Goal: Navigation & Orientation: Go to known website

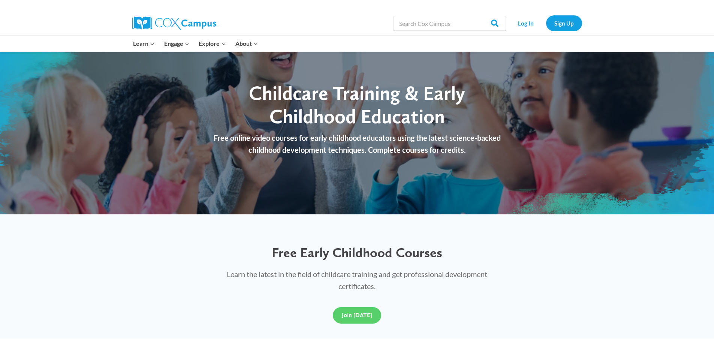
scroll to position [113, 0]
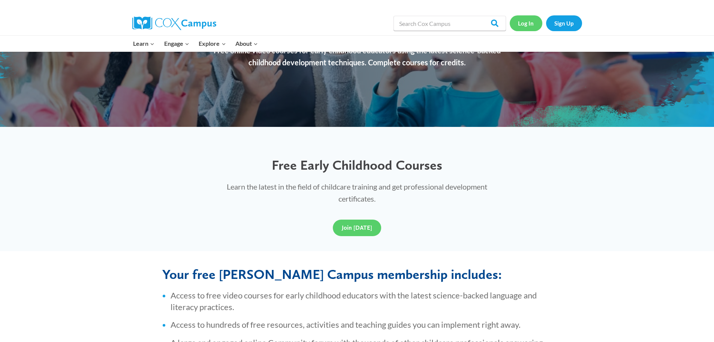
click at [528, 23] on link "Log In" at bounding box center [526, 22] width 33 height 15
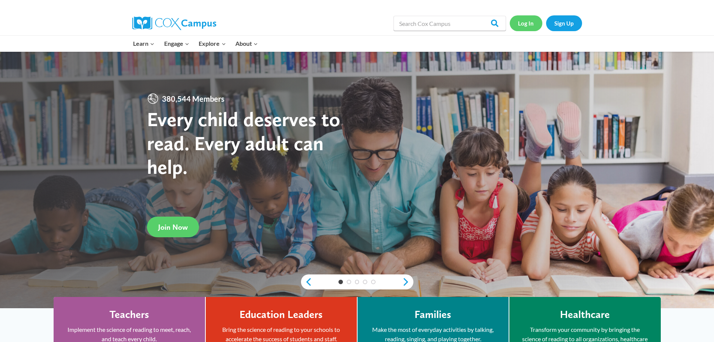
click at [519, 22] on link "Log In" at bounding box center [526, 22] width 33 height 15
